Goal: Check status: Check status

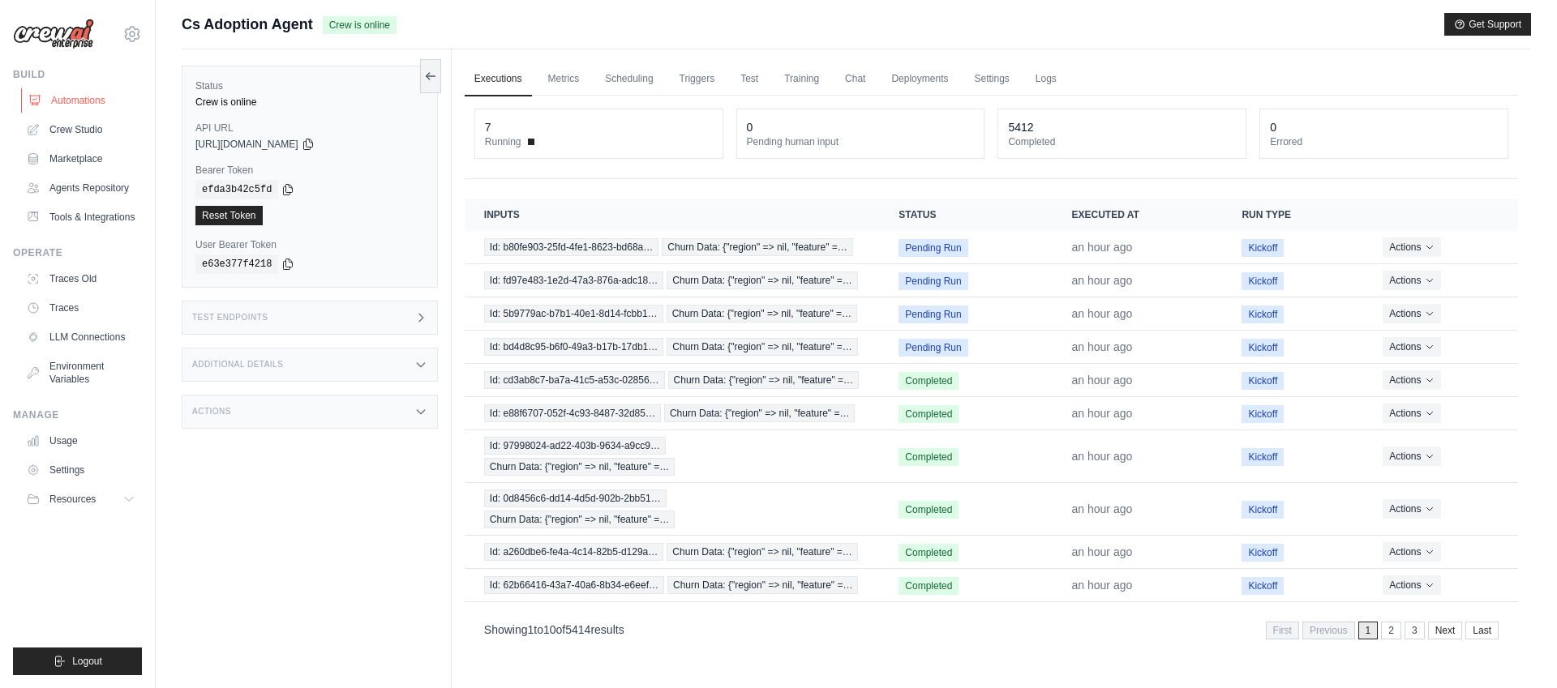
click at [86, 98] on link "Automations" at bounding box center [82, 101] width 122 height 26
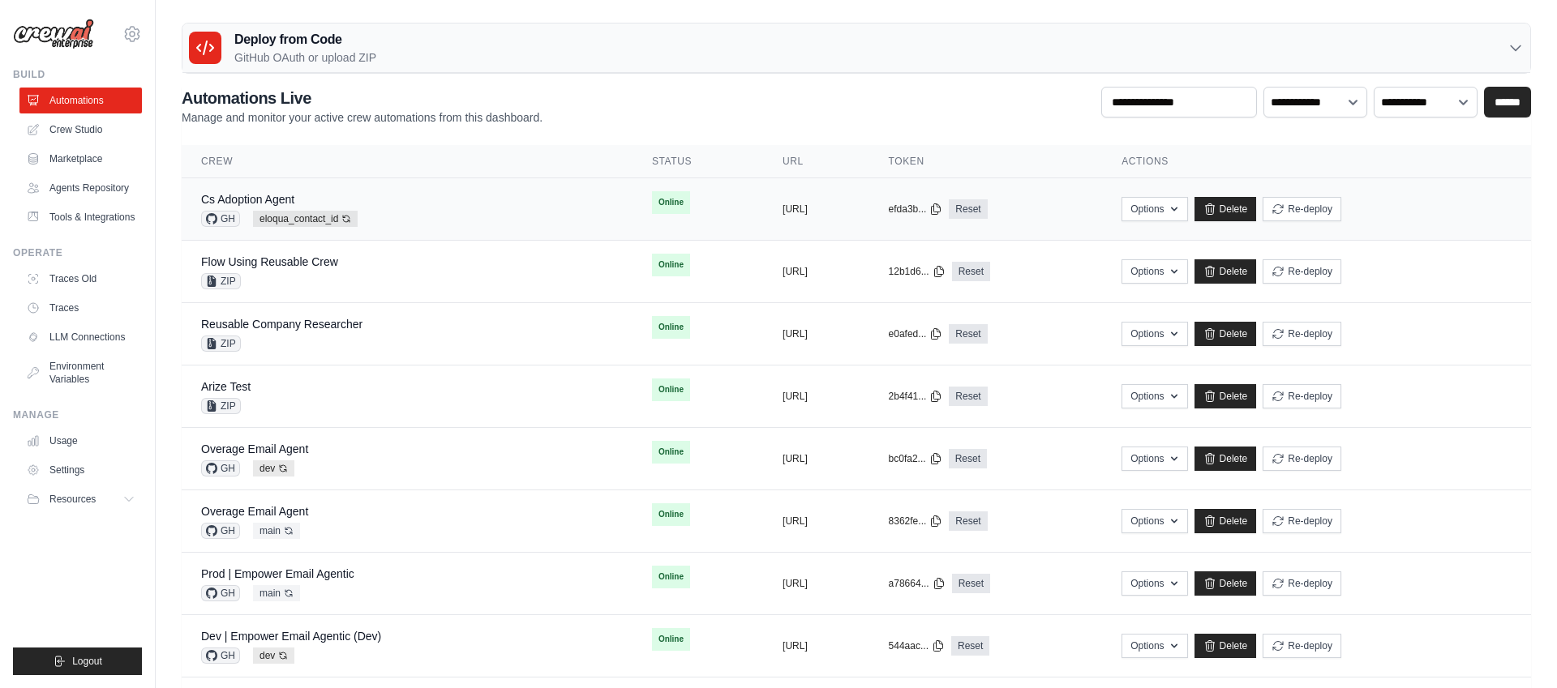
click at [431, 201] on div "Cs Adoption Agent GH eloqua_contact_id Auto-deploy enabled" at bounding box center [407, 209] width 412 height 36
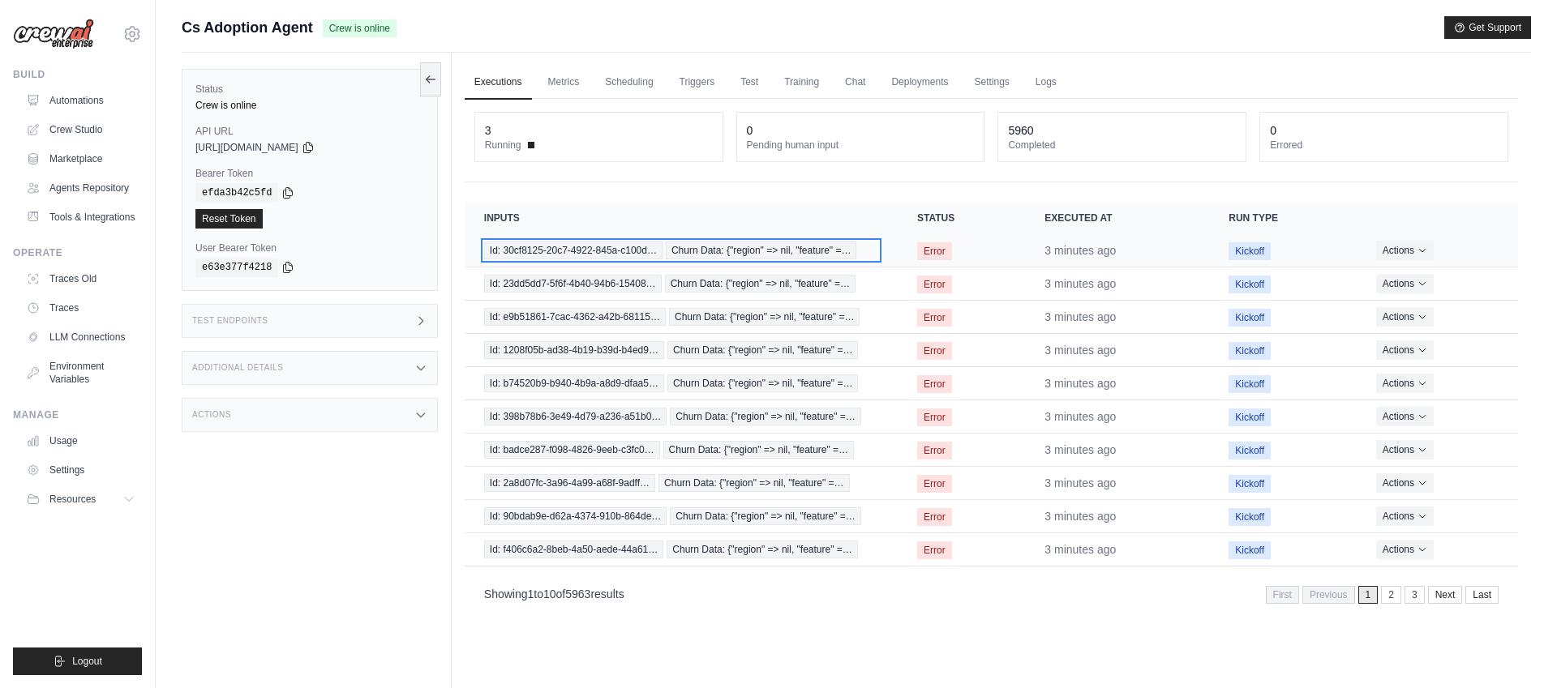
click at [794, 248] on span "Churn Data: {"region" => nil, "feature" =…" at bounding box center [761, 251] width 191 height 18
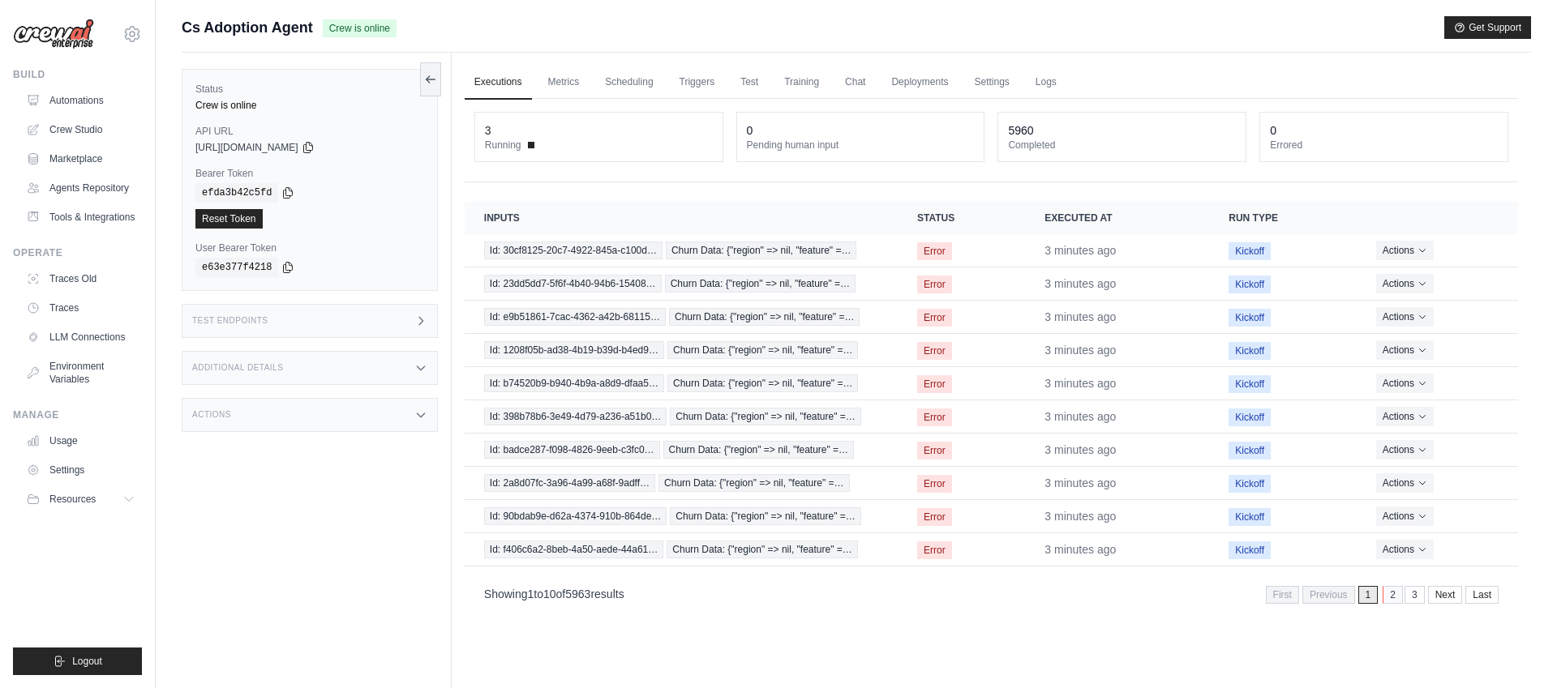
click at [1389, 599] on link "2" at bounding box center [1392, 595] width 20 height 18
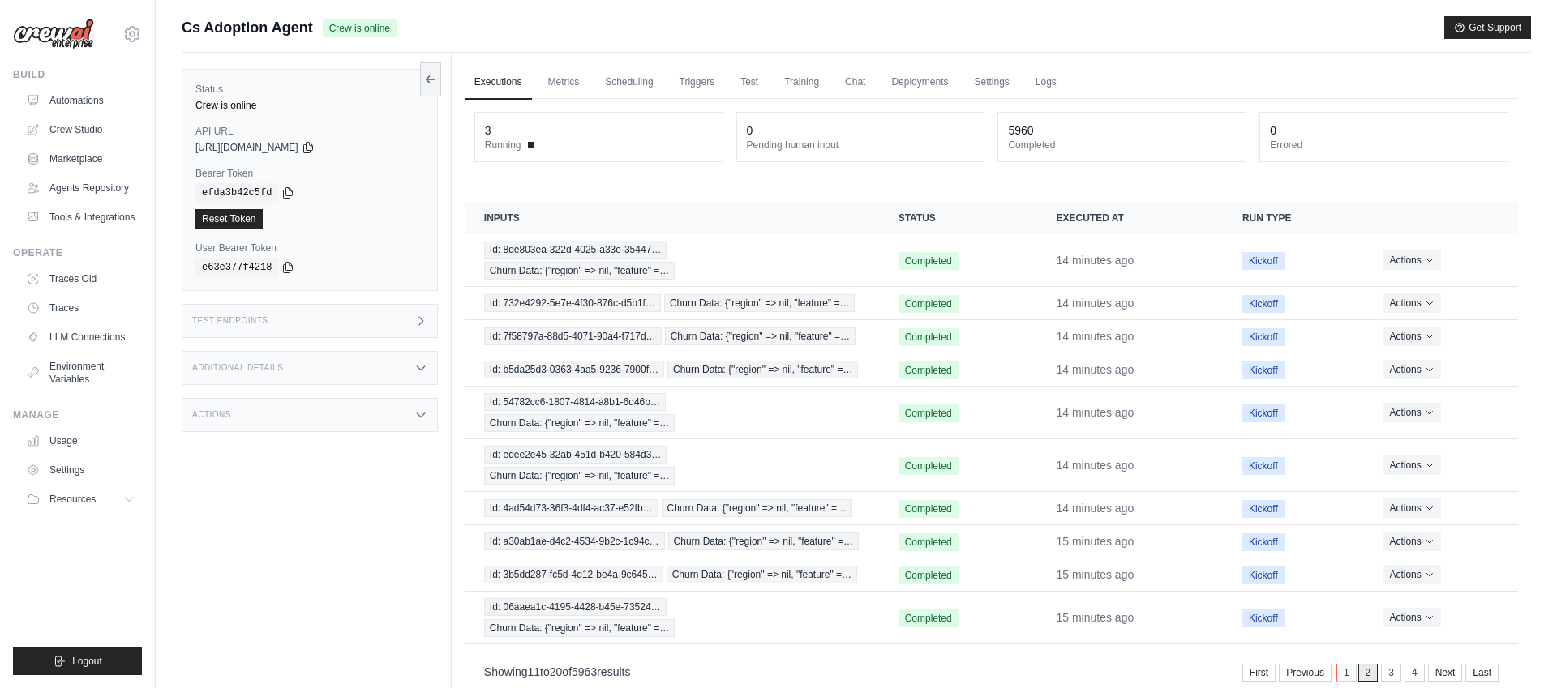
drag, startPoint x: 1340, startPoint y: 676, endPoint x: 1237, endPoint y: 600, distance: 128.1
click at [1340, 676] on link "1" at bounding box center [1345, 673] width 20 height 18
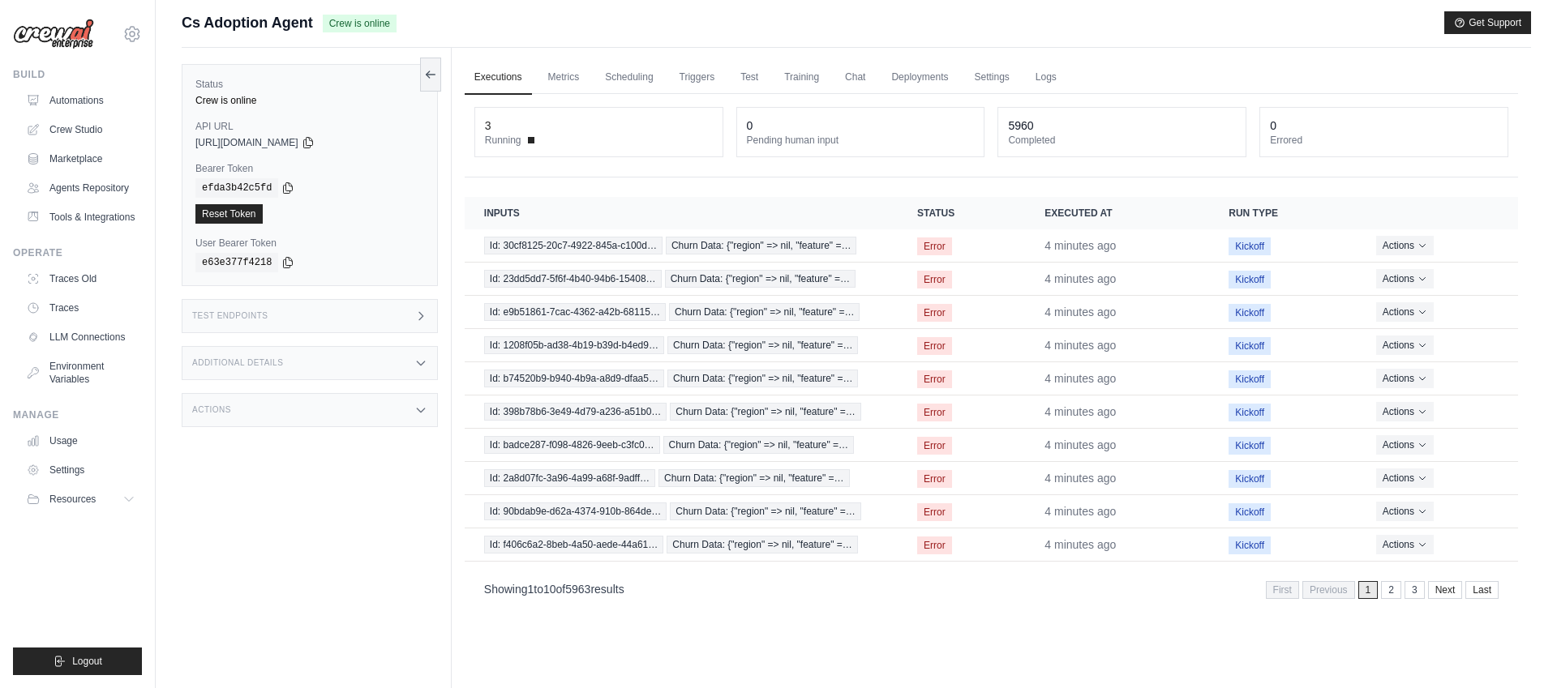
scroll to position [10, 0]
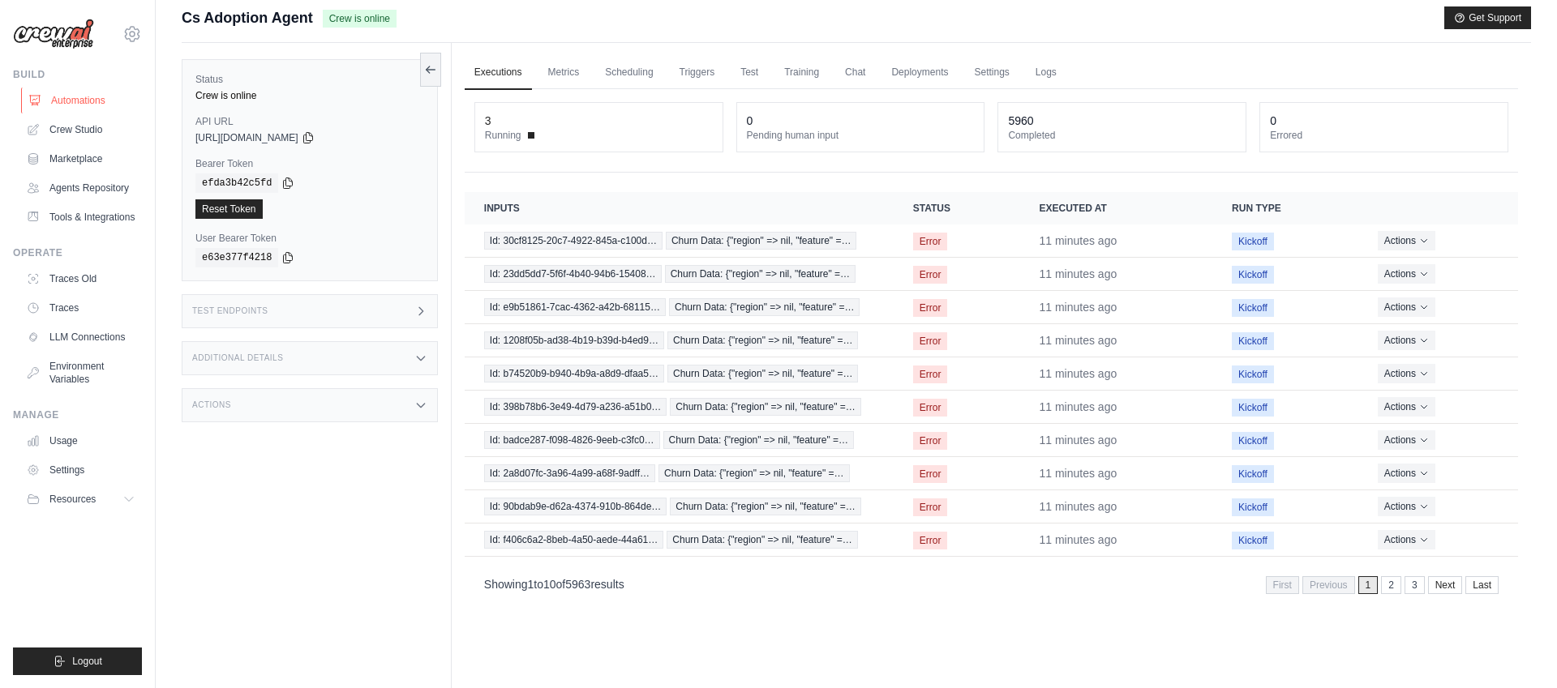
click at [81, 99] on link "Automations" at bounding box center [82, 101] width 122 height 26
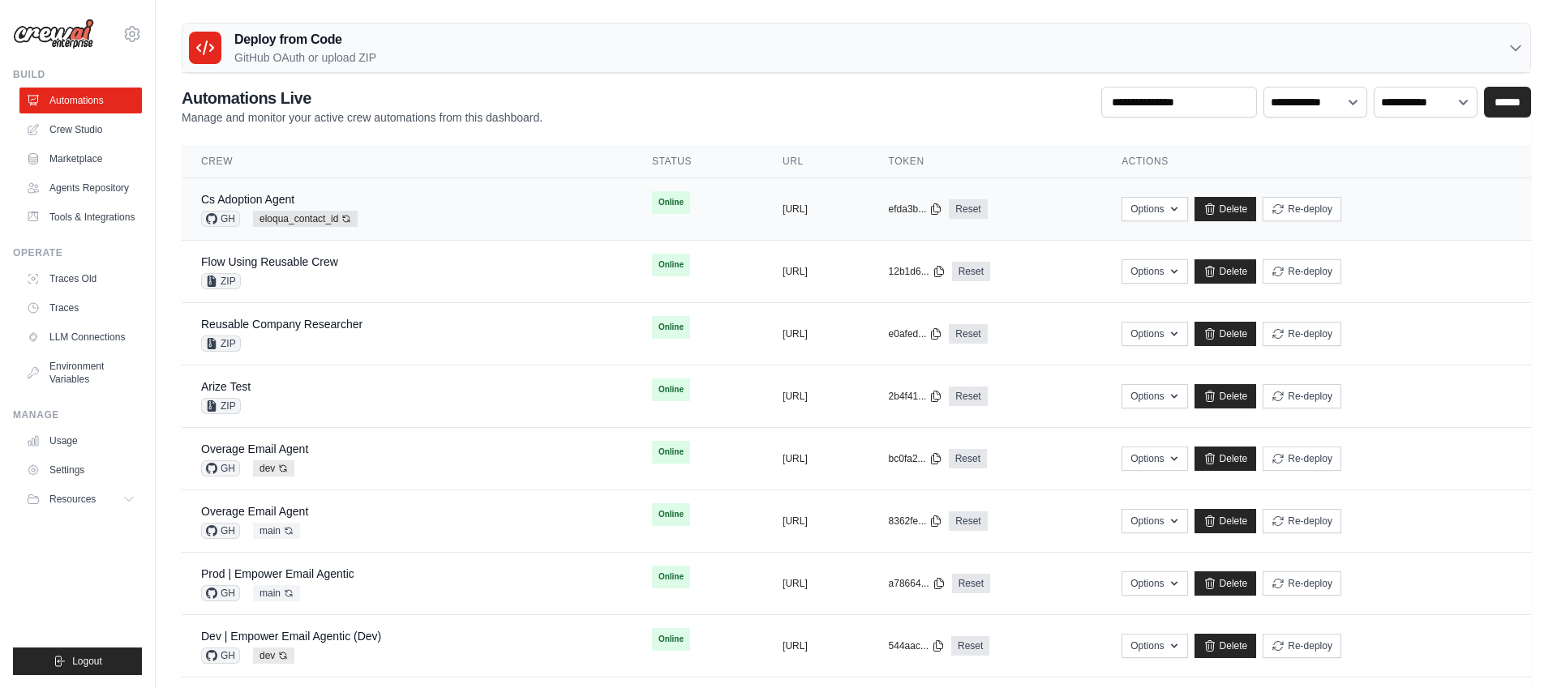
click at [514, 199] on div "Cs Adoption Agent GH eloqua_contact_id Auto-deploy enabled" at bounding box center [407, 209] width 412 height 36
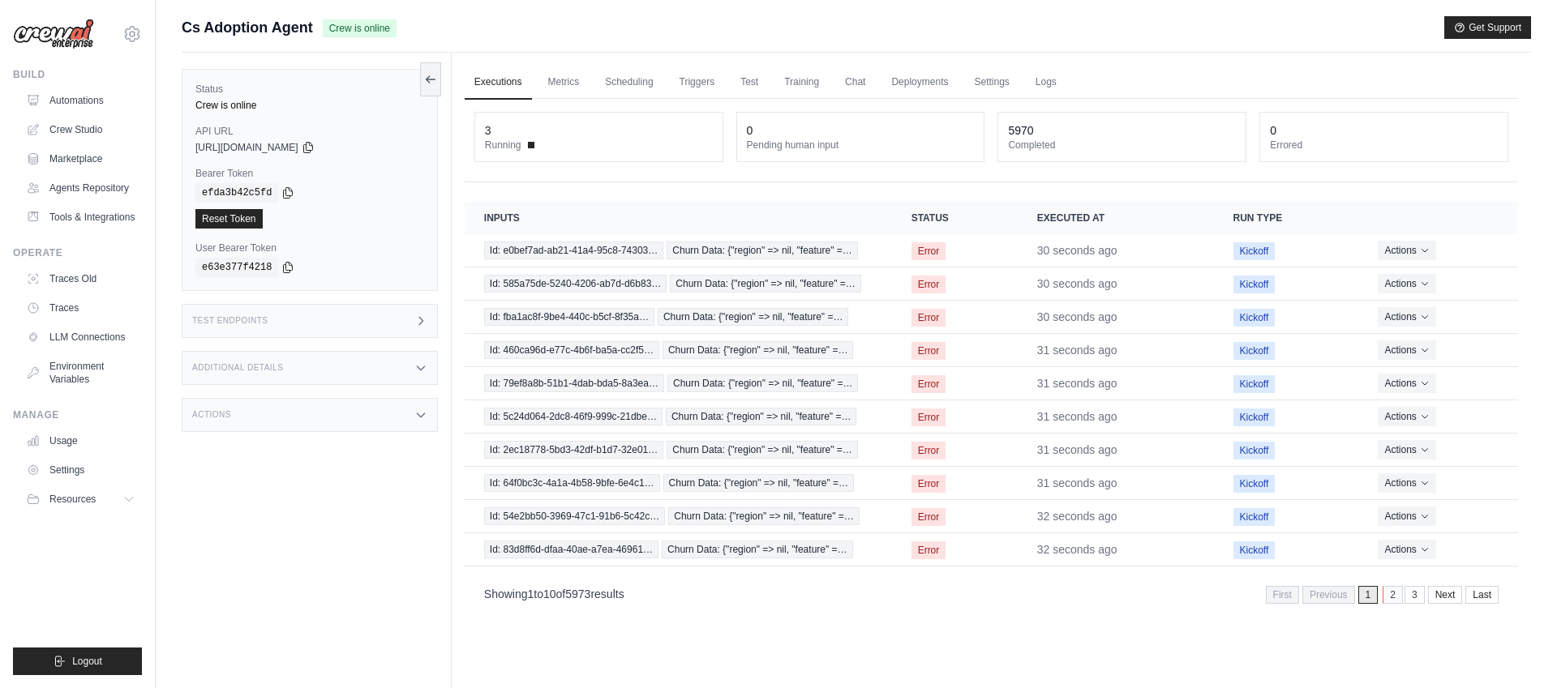
click at [1386, 597] on link "2" at bounding box center [1392, 595] width 20 height 18
click at [1393, 596] on link "3" at bounding box center [1392, 595] width 20 height 18
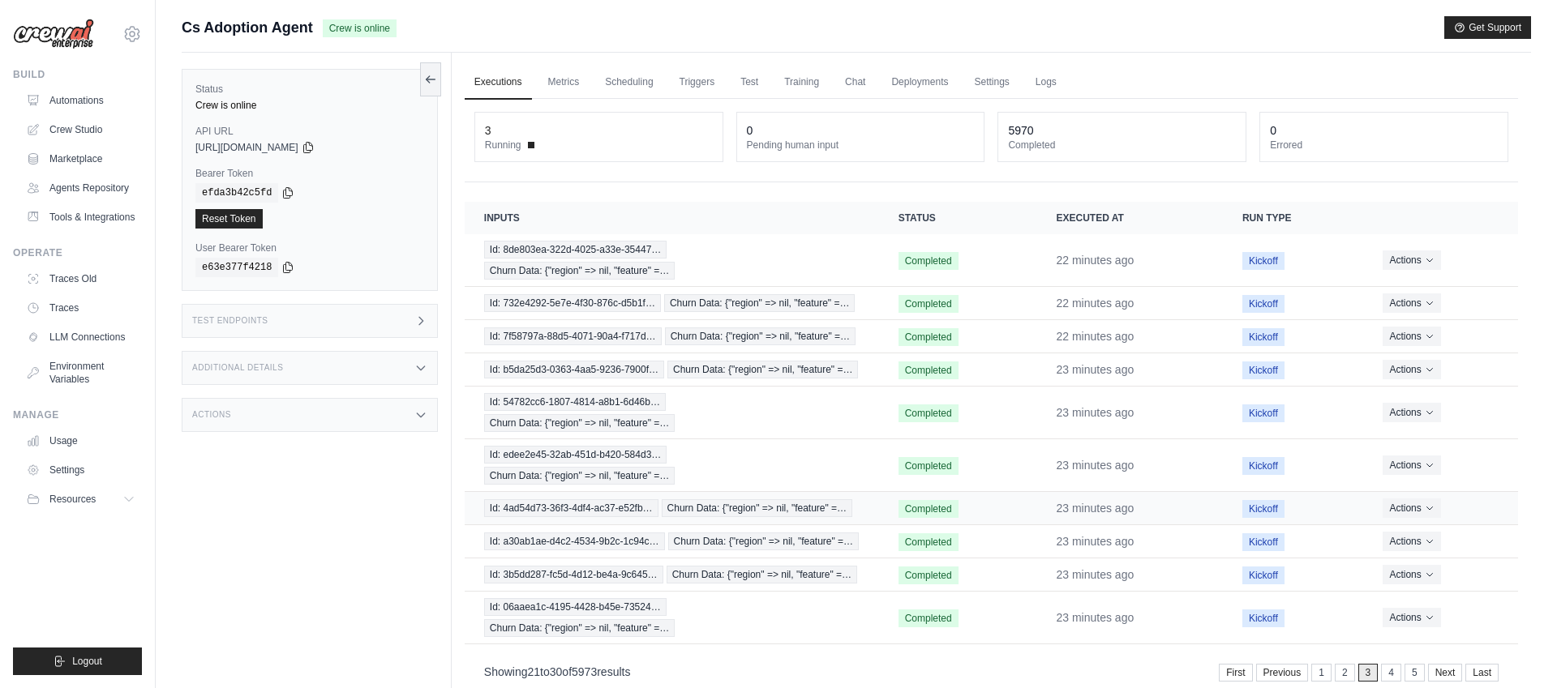
drag, startPoint x: 1319, startPoint y: 673, endPoint x: 1139, endPoint y: 530, distance: 229.7
click at [1319, 673] on link "1" at bounding box center [1321, 673] width 20 height 18
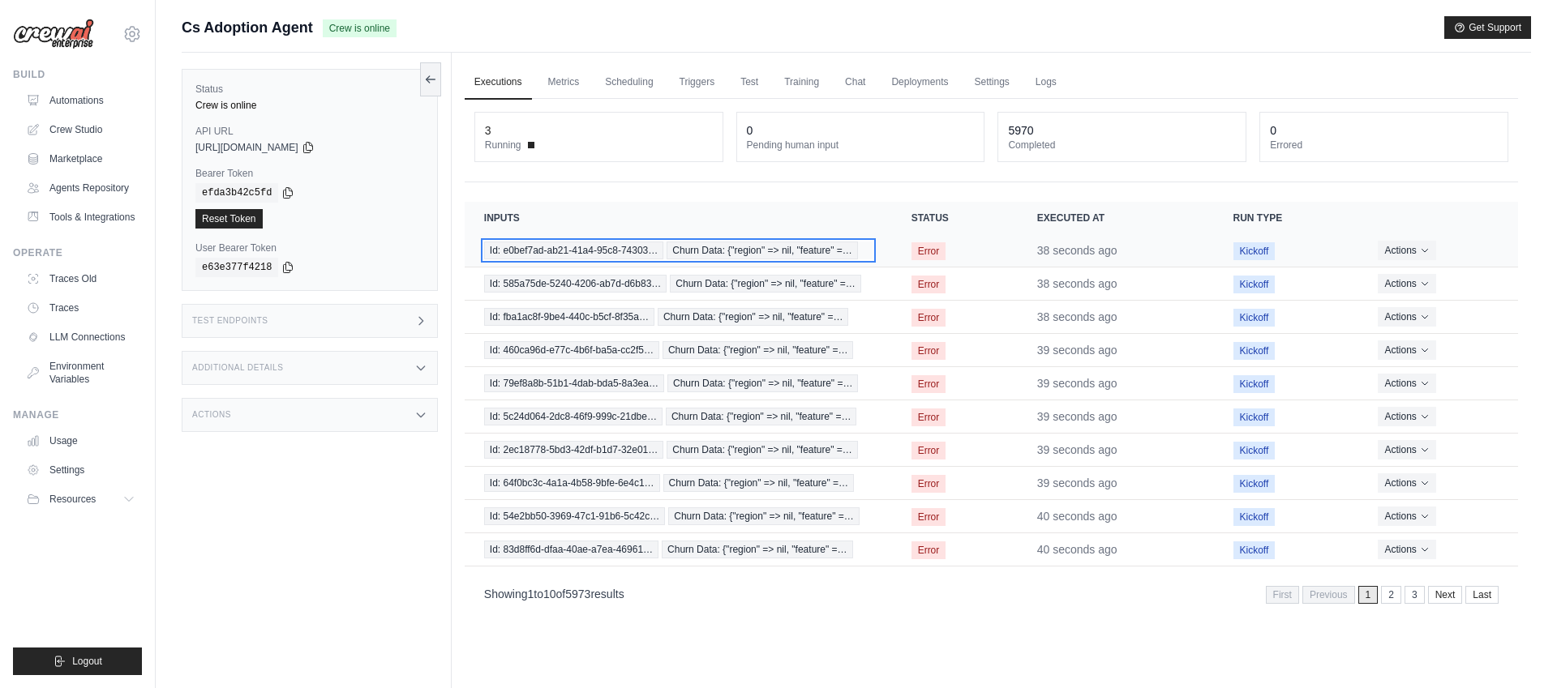
click at [816, 243] on span "Churn Data: {"region" => nil, "feature" =…" at bounding box center [761, 251] width 191 height 18
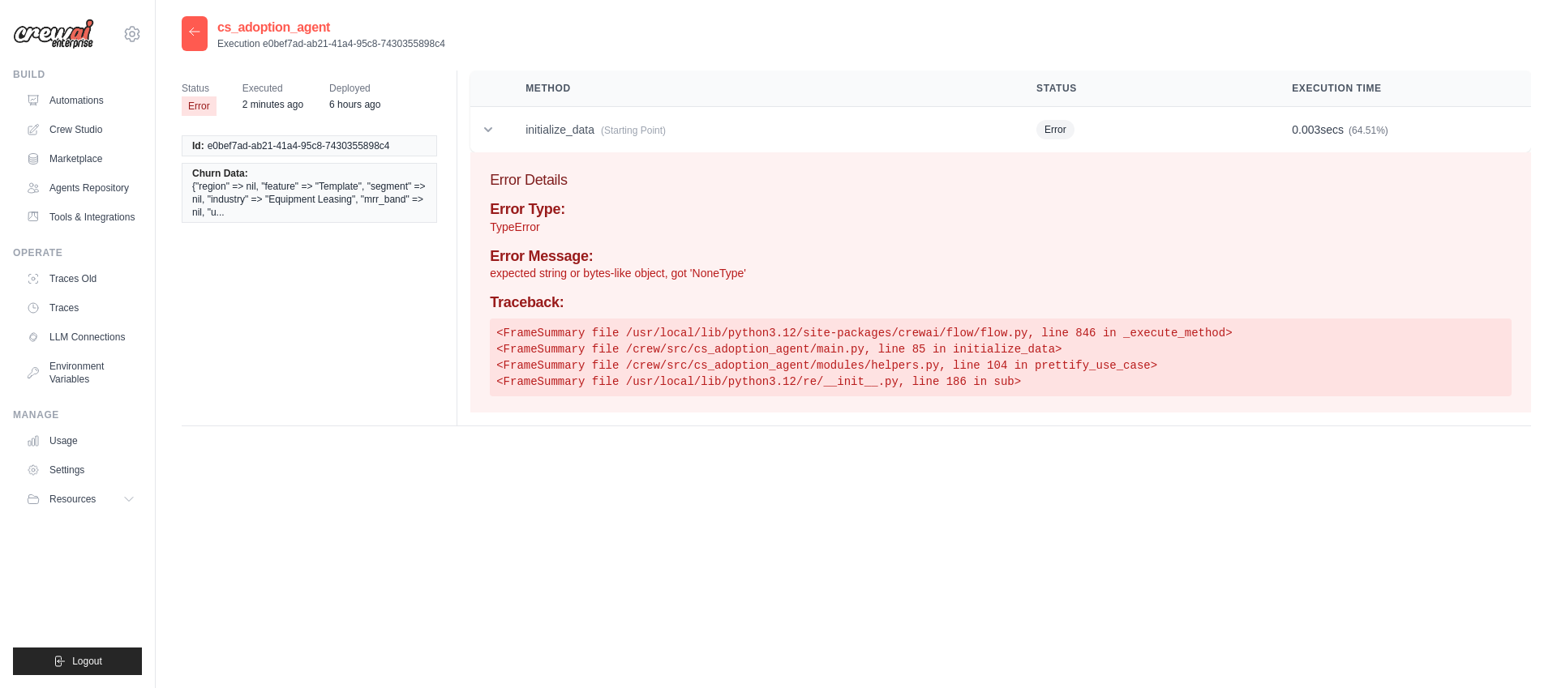
scroll to position [2, 0]
